Goal: Entertainment & Leisure: Browse casually

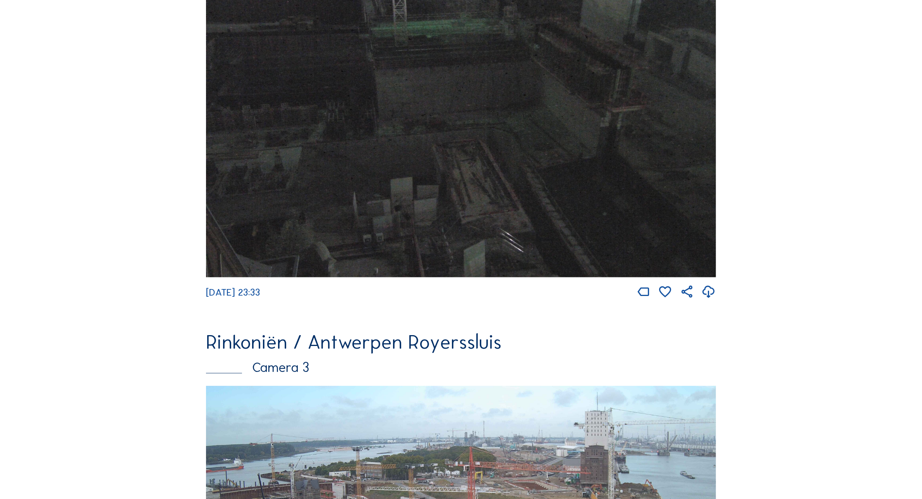
scroll to position [1272, 0]
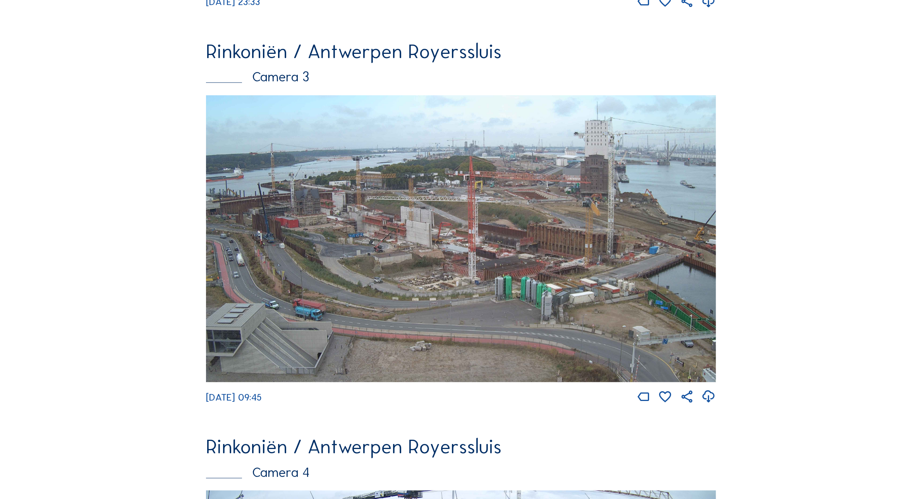
click at [392, 252] on img at bounding box center [461, 238] width 510 height 287
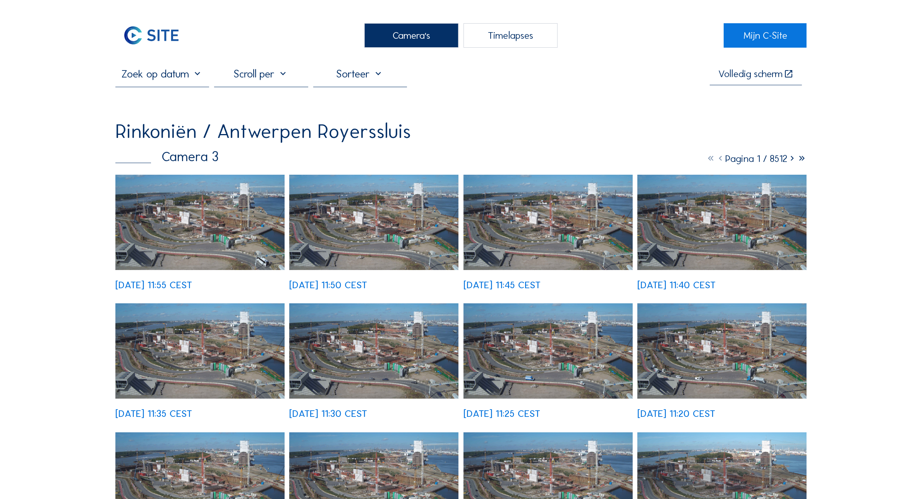
click at [196, 211] on img at bounding box center [199, 222] width 169 height 95
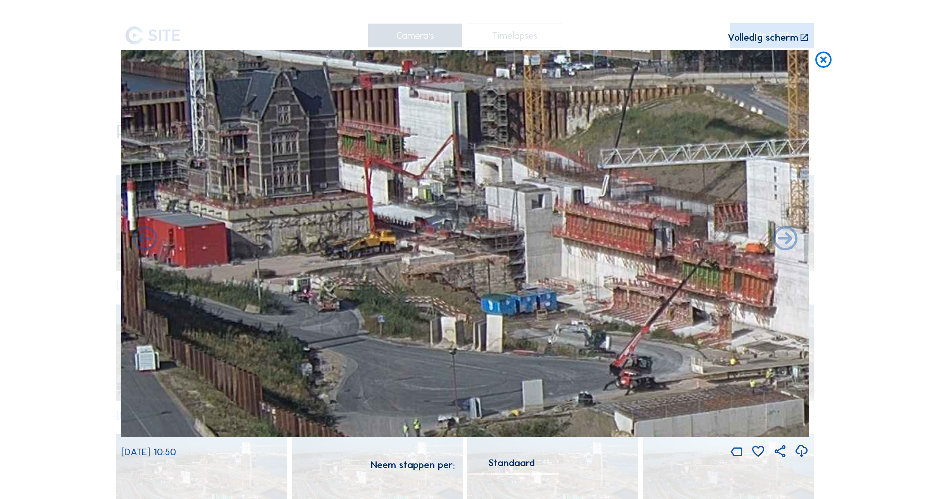
click at [92, 60] on div "Scroll om door de tijd te reizen | Druk op de 'Alt'-knop + scroll om te Zoomen …" at bounding box center [465, 249] width 930 height 499
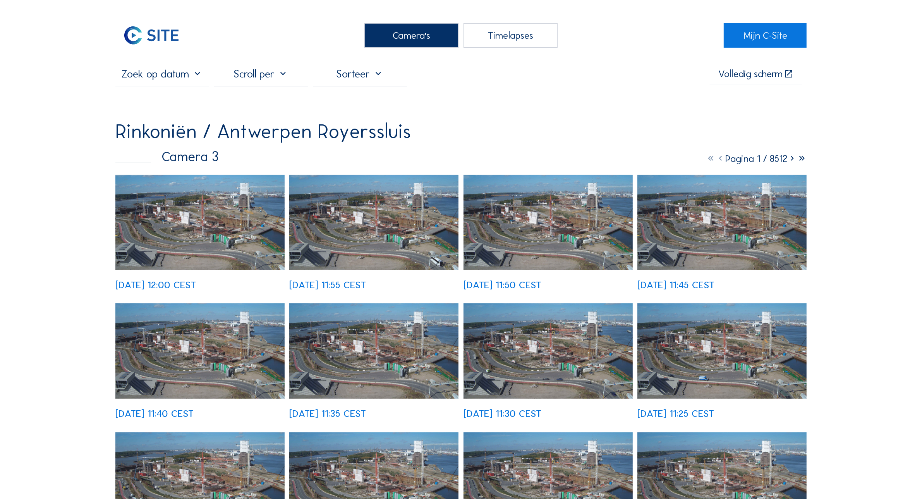
click at [196, 208] on img at bounding box center [199, 222] width 169 height 95
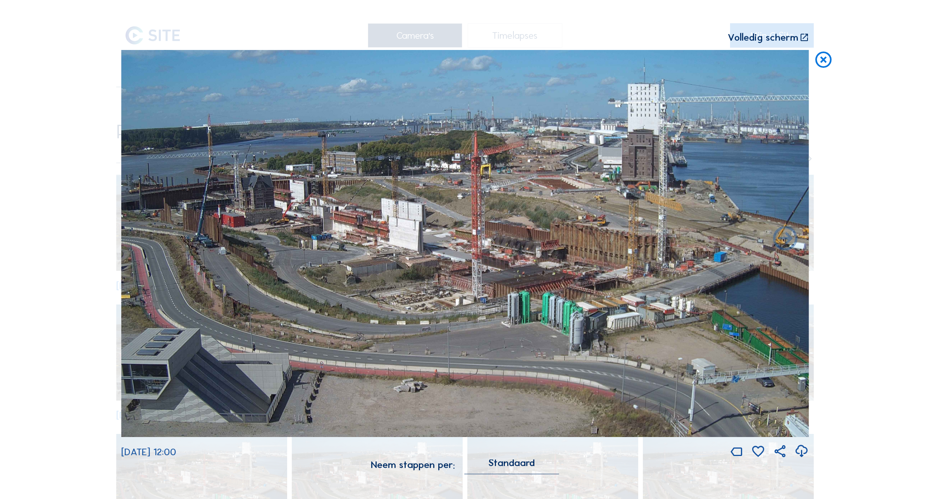
click at [822, 61] on icon at bounding box center [823, 60] width 19 height 20
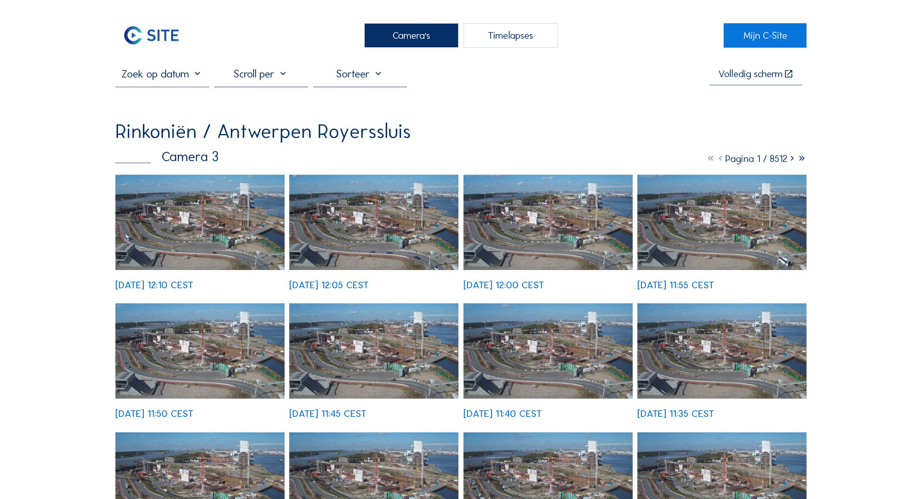
click at [167, 227] on img at bounding box center [199, 222] width 169 height 95
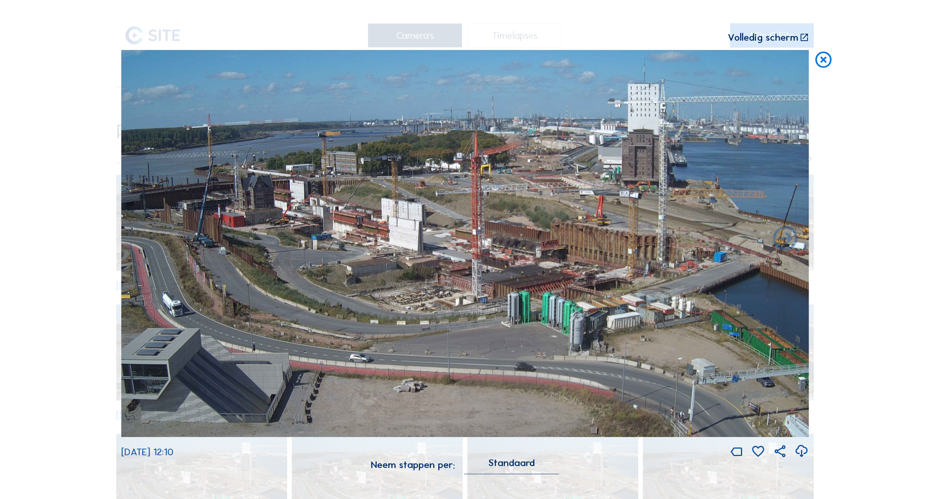
click at [824, 62] on icon at bounding box center [823, 60] width 19 height 20
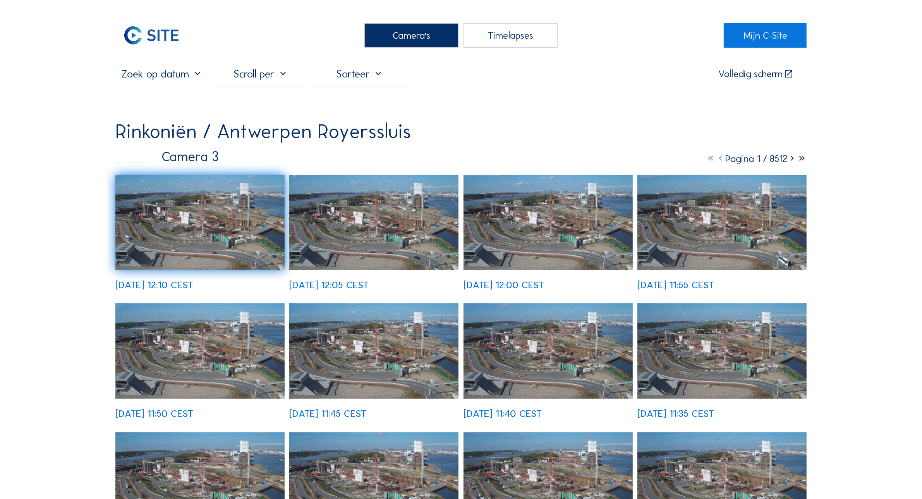
click at [411, 41] on div "Camera's" at bounding box center [412, 35] width 94 height 24
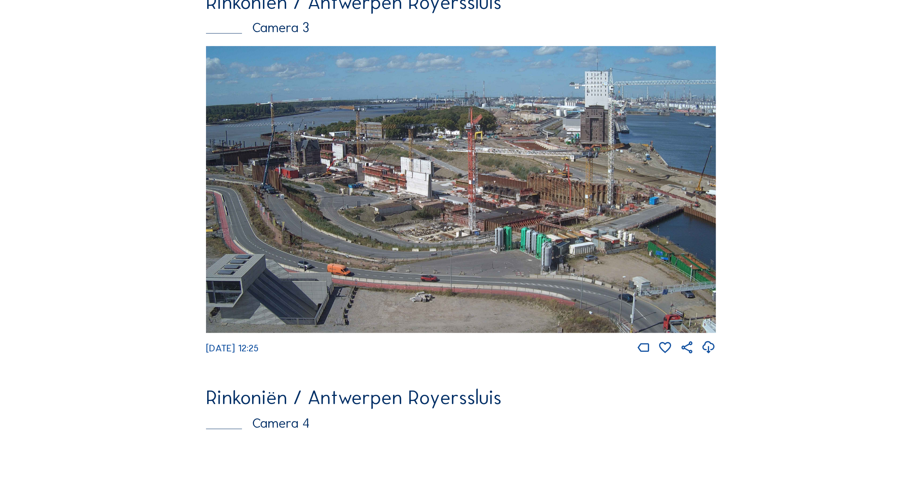
scroll to position [1370, 0]
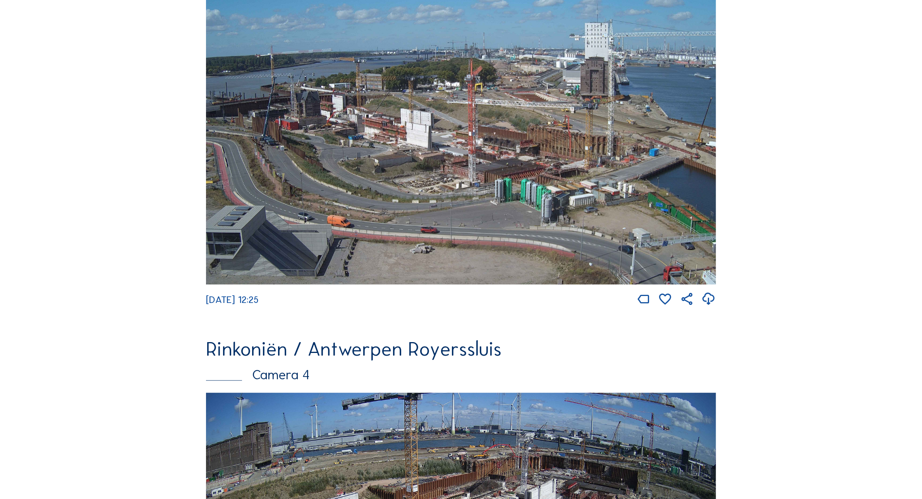
click at [363, 192] on img at bounding box center [461, 141] width 510 height 287
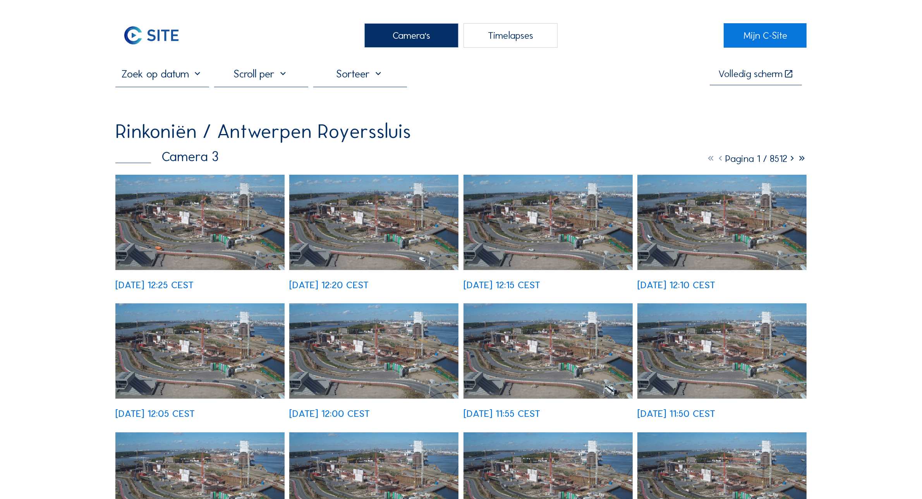
click at [136, 210] on img at bounding box center [199, 222] width 169 height 95
click at [198, 214] on img at bounding box center [199, 222] width 169 height 95
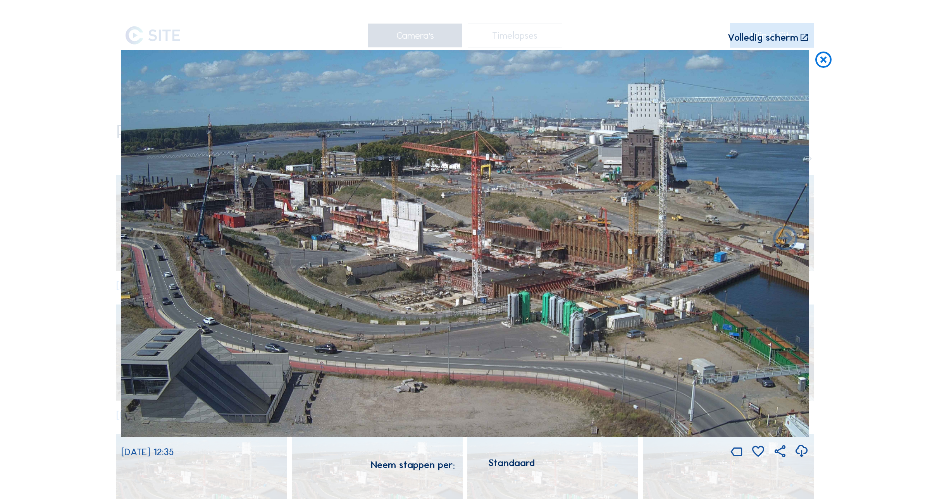
click at [824, 66] on icon at bounding box center [823, 60] width 19 height 20
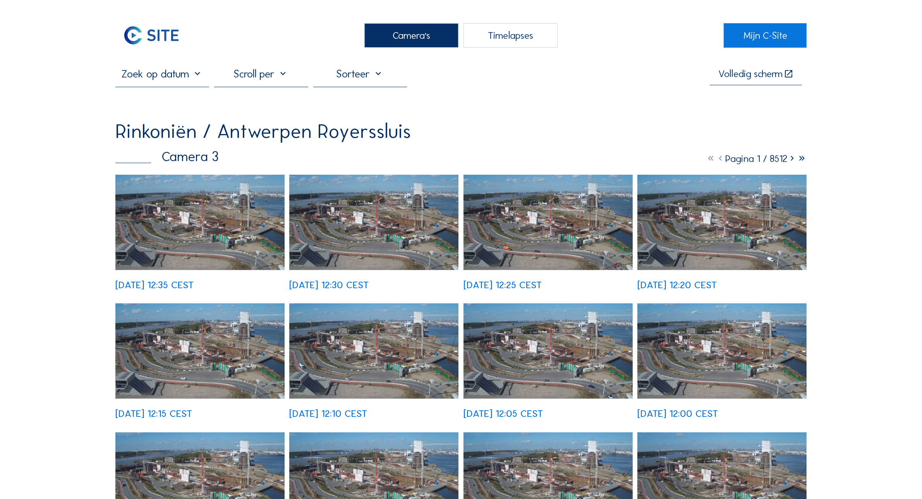
drag, startPoint x: 88, startPoint y: 179, endPoint x: 85, endPoint y: 175, distance: 4.1
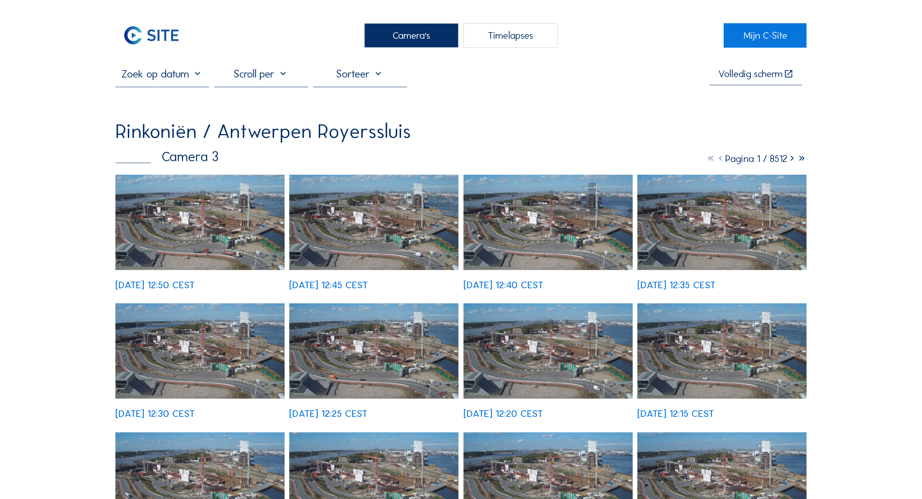
click at [199, 230] on img at bounding box center [199, 222] width 169 height 95
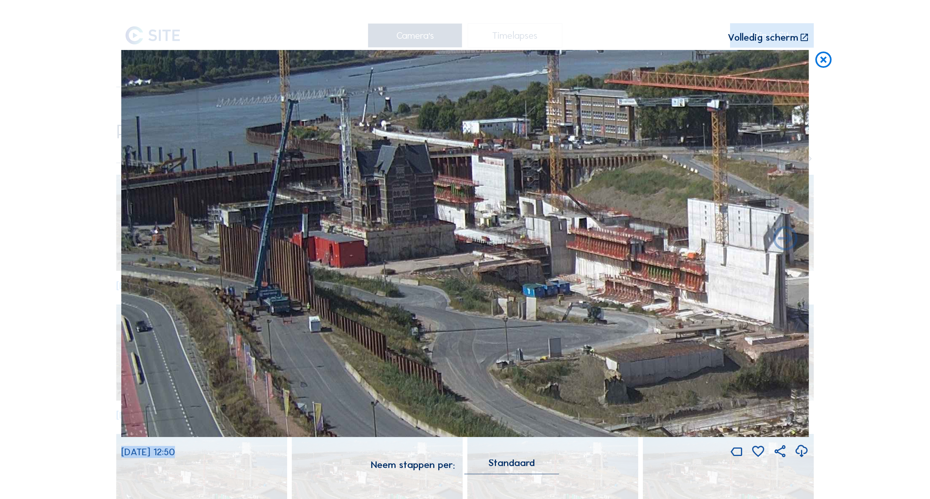
drag, startPoint x: 157, startPoint y: 229, endPoint x: 384, endPoint y: 221, distance: 227.2
click at [384, 221] on div "[DATE] 12:50" at bounding box center [465, 254] width 688 height 409
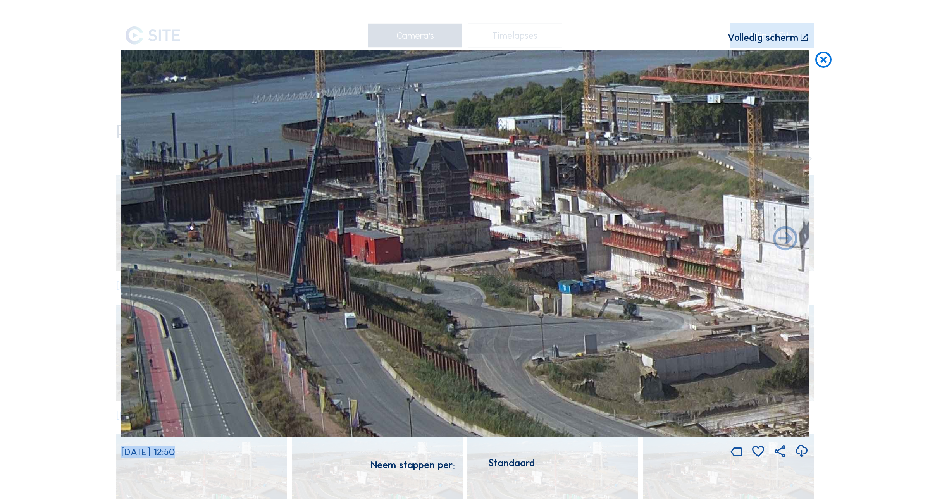
drag, startPoint x: 231, startPoint y: 234, endPoint x: 585, endPoint y: 204, distance: 355.0
click at [585, 204] on img at bounding box center [465, 243] width 688 height 387
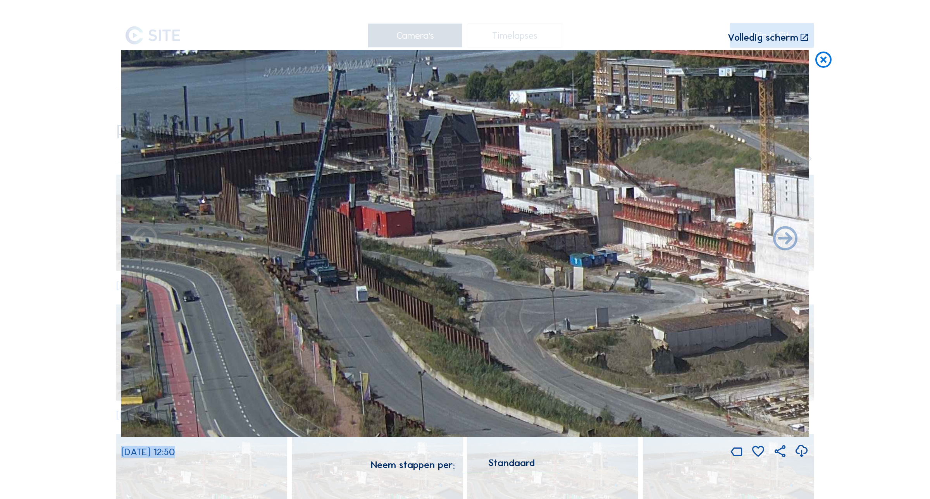
click at [97, 178] on div "Scroll om door de tijd te reizen | Druk op de 'Alt'-knop + scroll om te Zoomen …" at bounding box center [465, 249] width 930 height 499
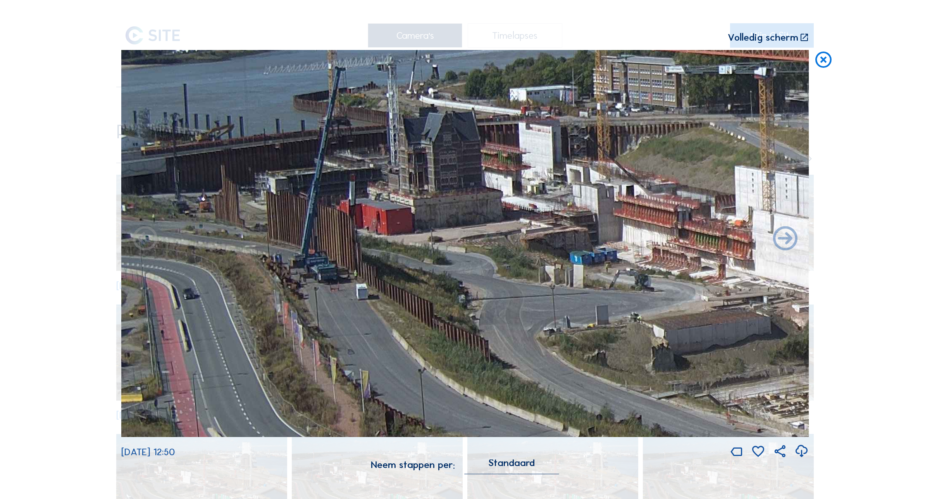
drag, startPoint x: 167, startPoint y: 212, endPoint x: 229, endPoint y: 206, distance: 62.3
click at [229, 206] on img at bounding box center [465, 243] width 688 height 387
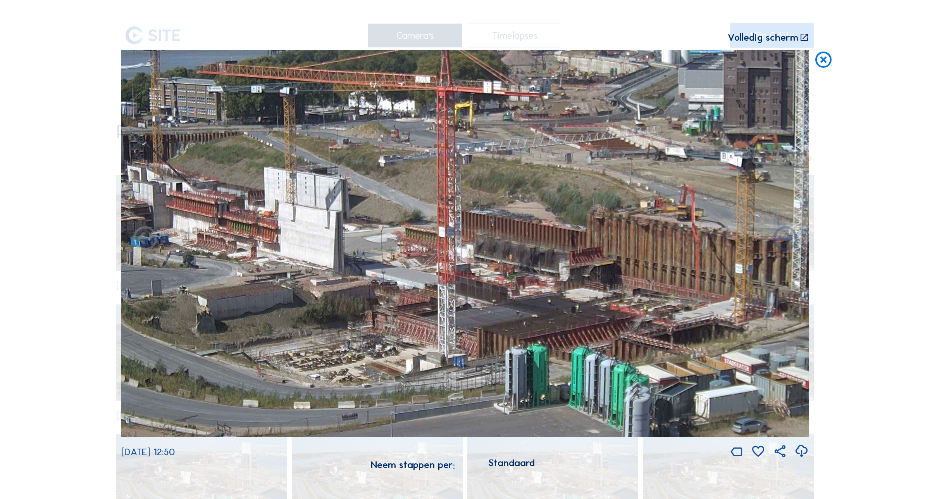
drag, startPoint x: 603, startPoint y: 256, endPoint x: 249, endPoint y: 246, distance: 354.6
click at [249, 246] on img at bounding box center [465, 243] width 688 height 387
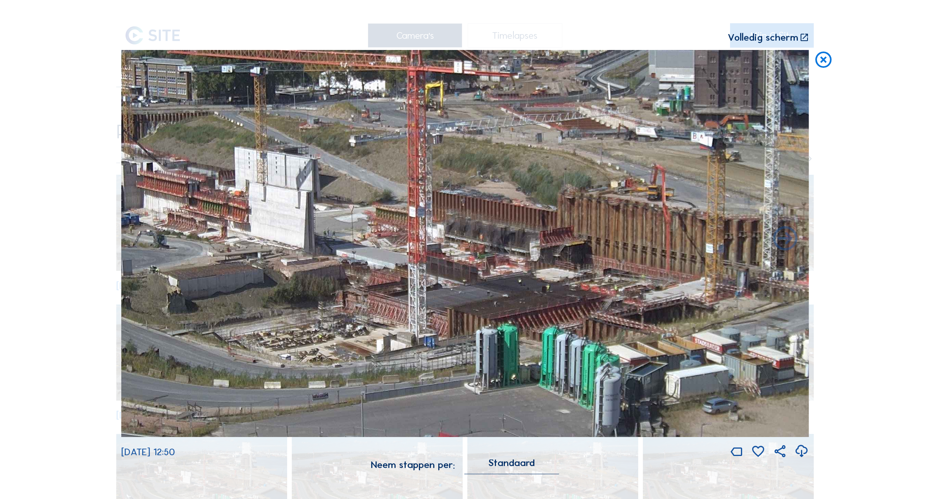
drag, startPoint x: 563, startPoint y: 303, endPoint x: 534, endPoint y: 283, distance: 35.4
click at [534, 283] on img at bounding box center [465, 243] width 688 height 387
click at [820, 63] on icon at bounding box center [823, 60] width 19 height 20
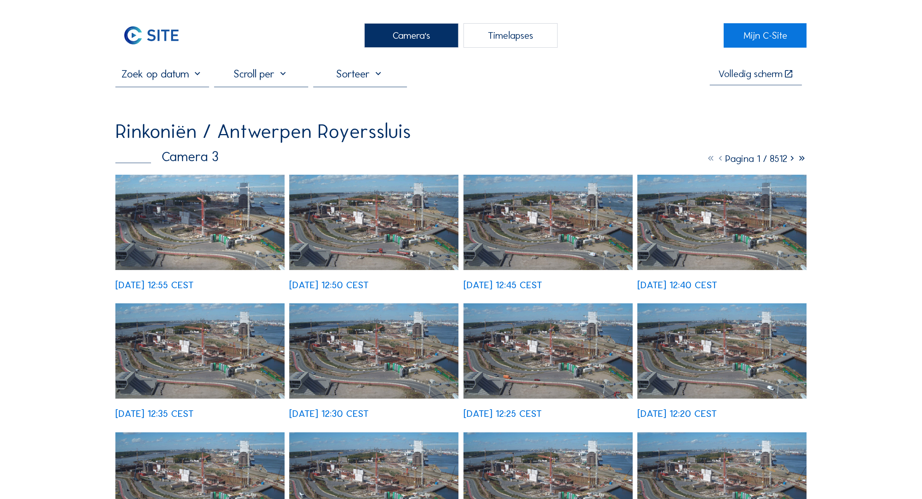
click at [195, 241] on img at bounding box center [199, 222] width 169 height 95
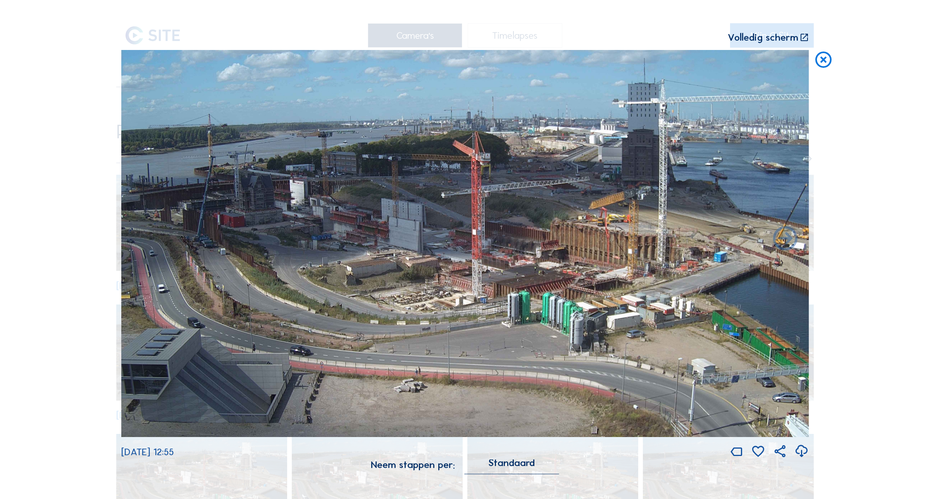
click at [818, 60] on icon at bounding box center [823, 60] width 19 height 20
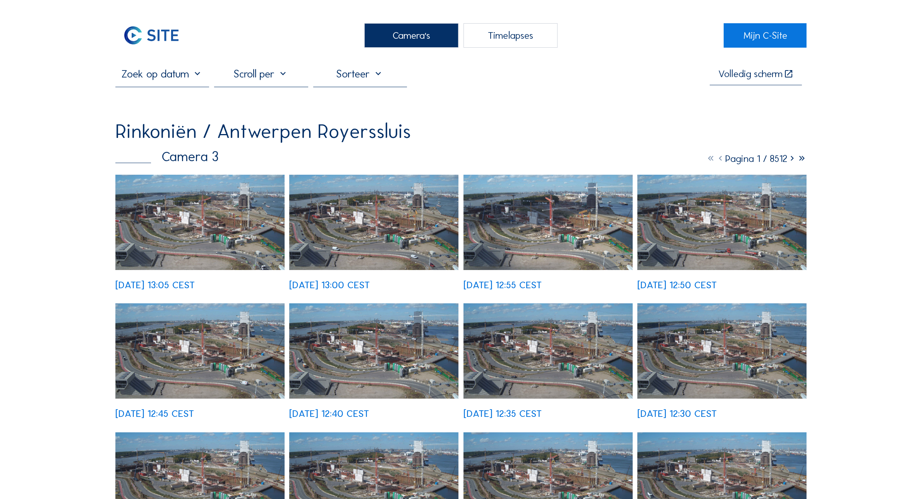
click at [198, 227] on img at bounding box center [199, 222] width 169 height 95
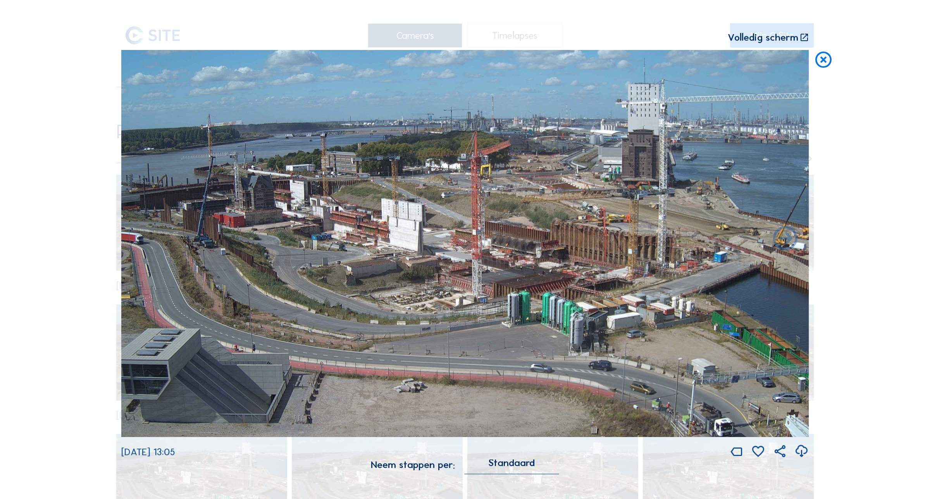
click at [826, 57] on icon at bounding box center [823, 60] width 19 height 20
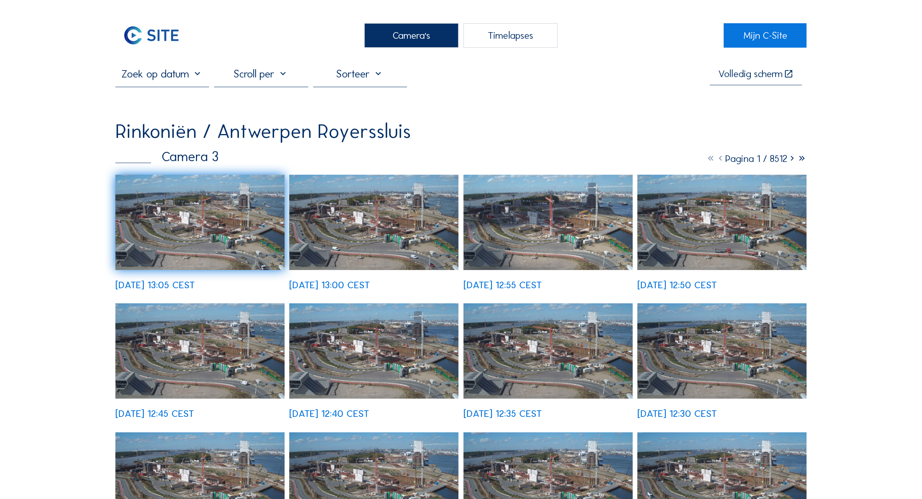
click at [198, 241] on img at bounding box center [199, 222] width 169 height 95
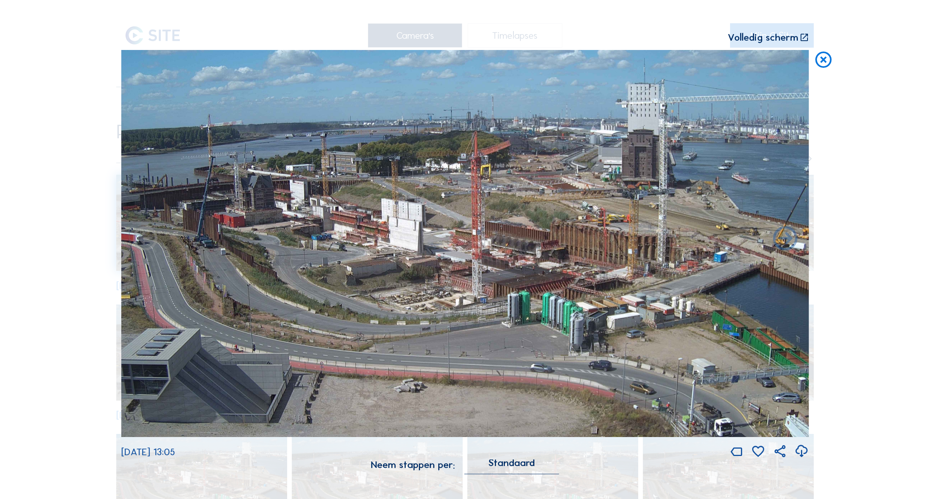
click at [821, 67] on icon at bounding box center [823, 60] width 19 height 20
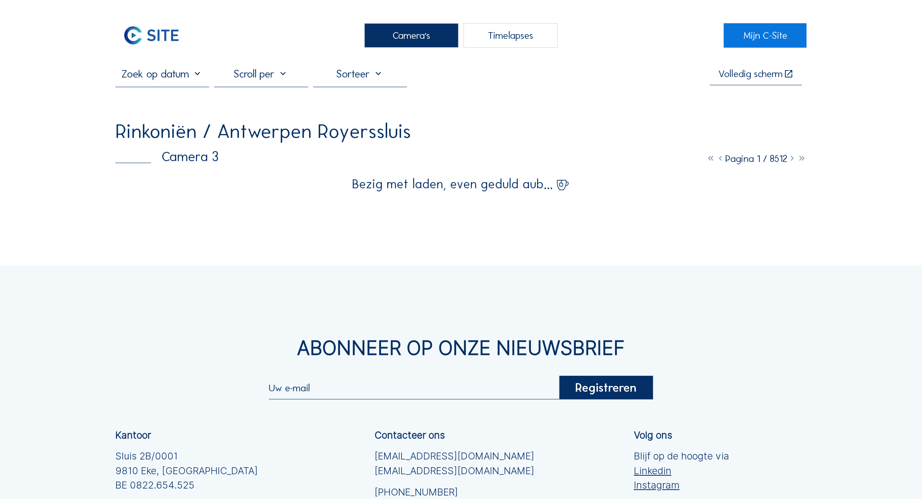
click at [232, 219] on div "Camera's Timelapses Mijn C-Site Volledig scherm Rinkoniën / Antwerpen Royersslu…" at bounding box center [461, 330] width 922 height 660
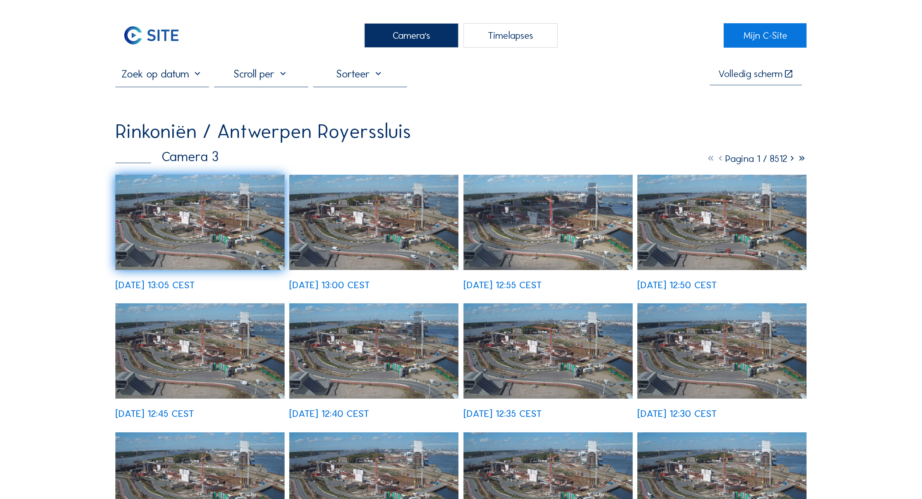
click at [206, 205] on div "[DATE] 13:05 CEST [DATE] 13:00 CEST [DATE] 12:55 CEST [DATE] 12:50 CEST [DATE] …" at bounding box center [461, 425] width 692 height 501
click at [204, 303] on div "[DATE] 12:45 CEST" at bounding box center [199, 360] width 169 height 115
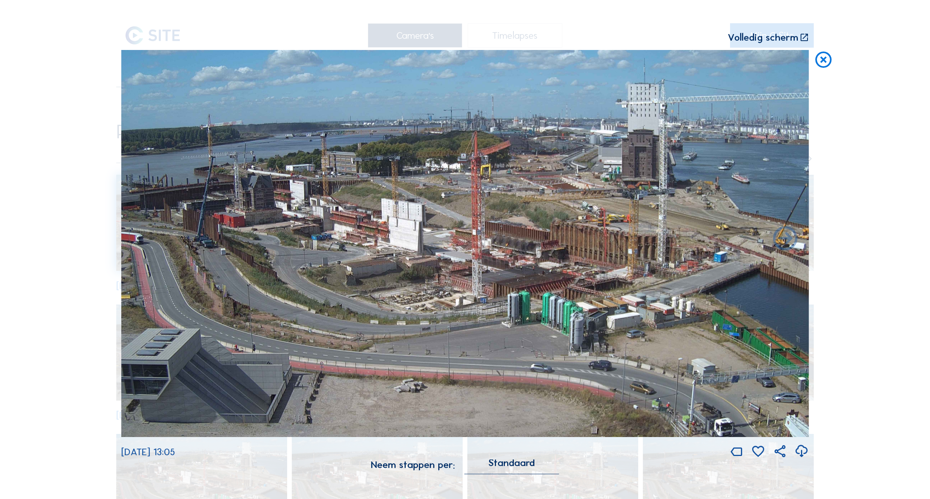
click at [817, 64] on icon at bounding box center [823, 60] width 19 height 20
